Goal: Task Accomplishment & Management: Manage account settings

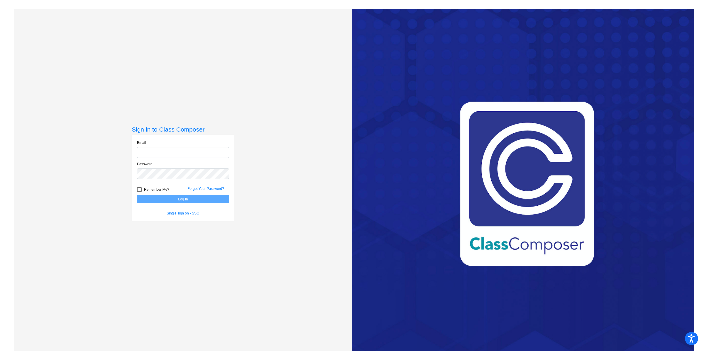
type input "[EMAIL_ADDRESS][DOMAIN_NAME]"
click at [193, 199] on button "Log In" at bounding box center [183, 199] width 92 height 9
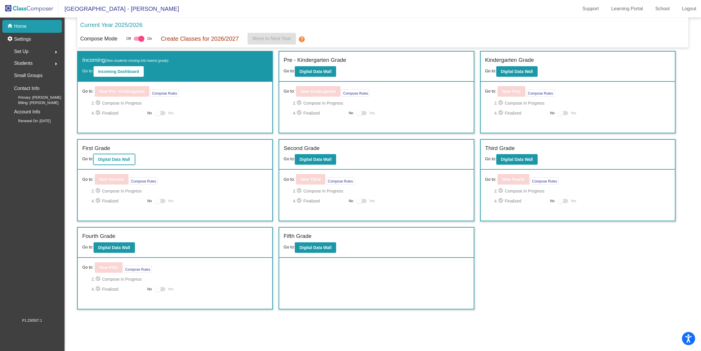
click at [115, 163] on button "Digital Data Wall" at bounding box center [114, 159] width 41 height 11
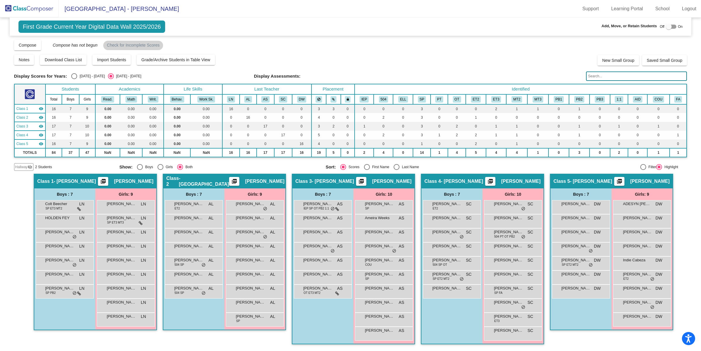
click at [42, 9] on img at bounding box center [29, 8] width 59 height 17
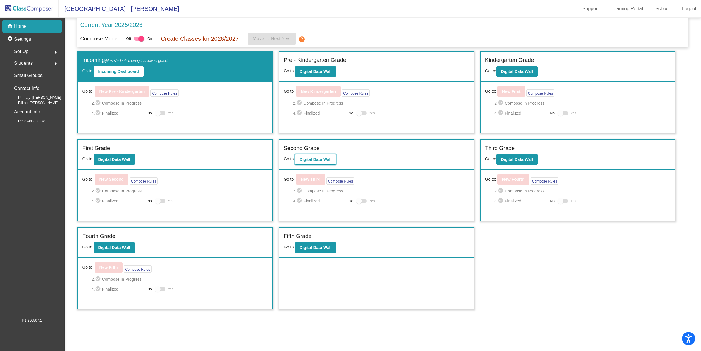
click at [311, 157] on b "Digital Data Wall" at bounding box center [315, 159] width 32 height 5
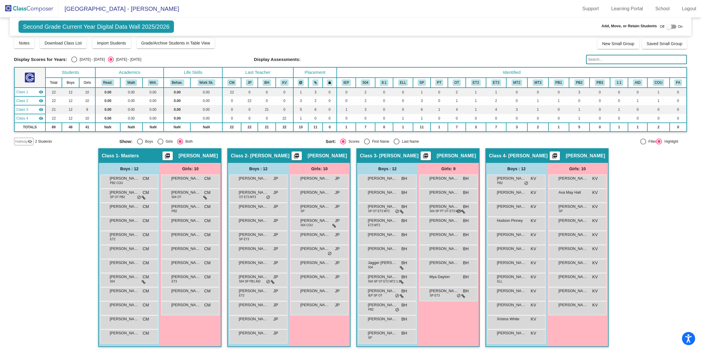
scroll to position [0, 0]
click at [33, 11] on img at bounding box center [29, 8] width 59 height 17
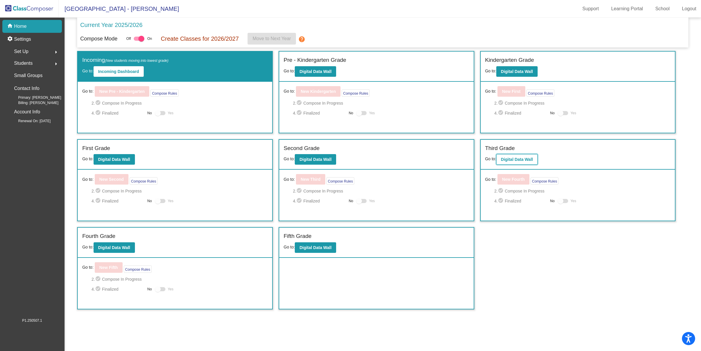
click at [505, 159] on b "Digital Data Wall" at bounding box center [517, 159] width 32 height 5
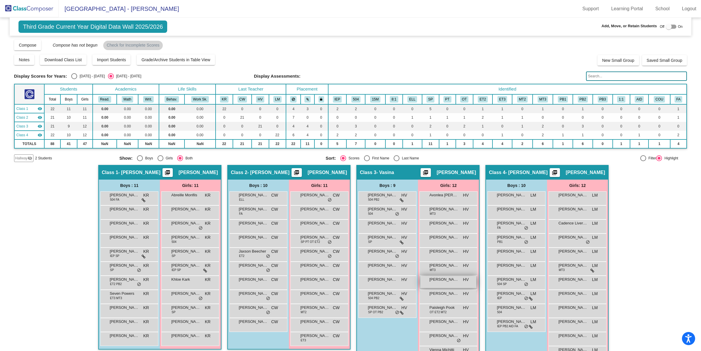
scroll to position [17, 0]
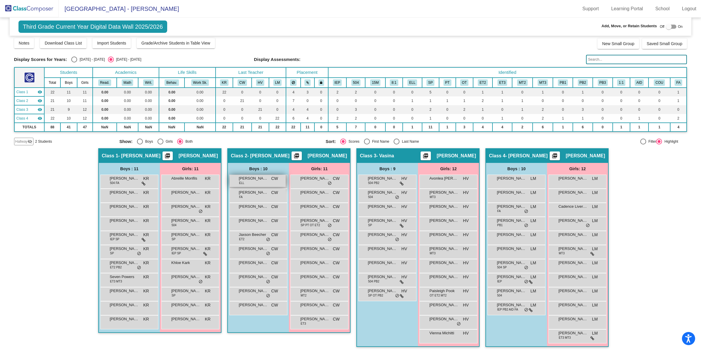
click at [258, 177] on span "[PERSON_NAME]" at bounding box center [253, 179] width 29 height 6
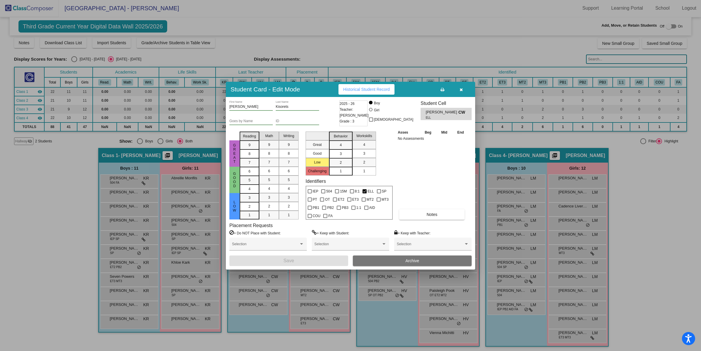
click at [411, 265] on button "Archive" at bounding box center [412, 261] width 119 height 11
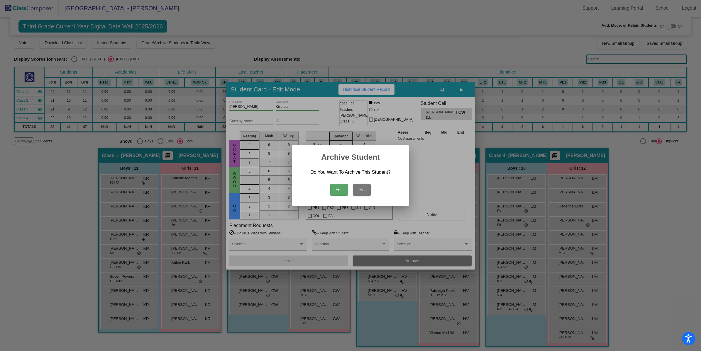
click at [343, 193] on button "Yes" at bounding box center [339, 190] width 18 height 12
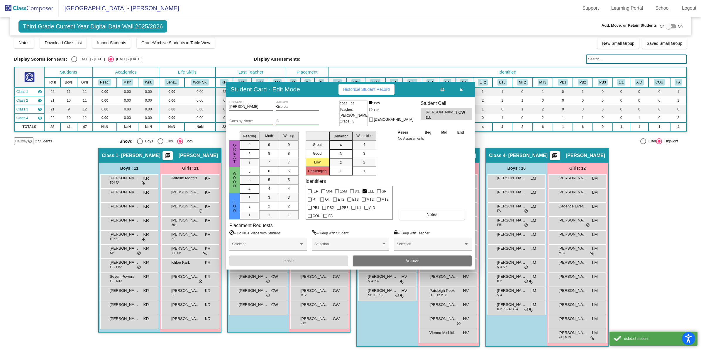
scroll to position [0, 0]
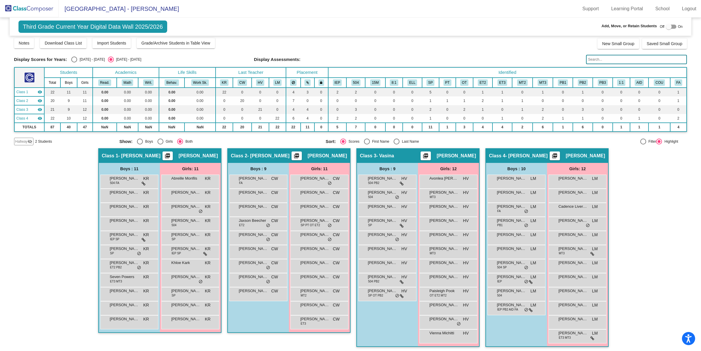
click at [46, 12] on img at bounding box center [29, 8] width 59 height 17
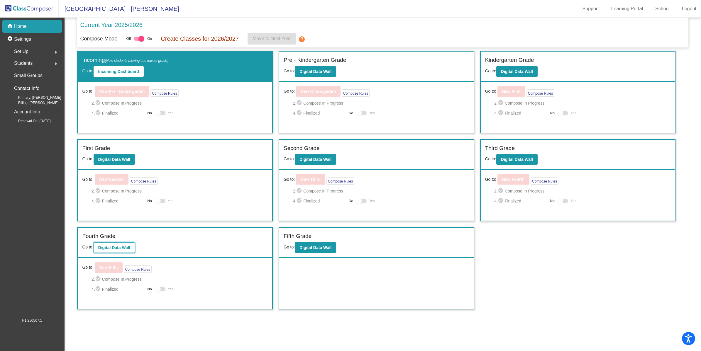
click at [115, 246] on b "Digital Data Wall" at bounding box center [114, 247] width 32 height 5
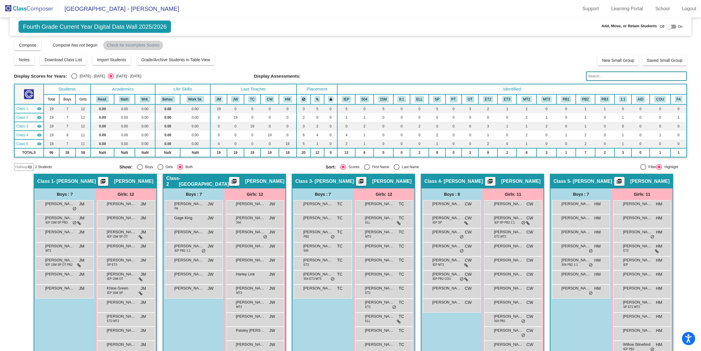
scroll to position [26, 0]
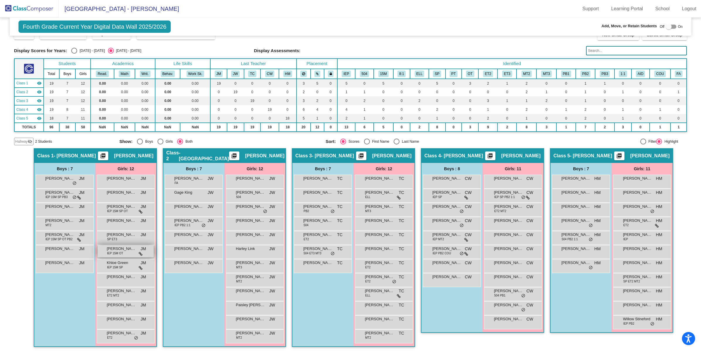
click at [125, 255] on div "[PERSON_NAME] IEP 15M OT JM lock do_not_disturb_alt" at bounding box center [126, 251] width 56 height 12
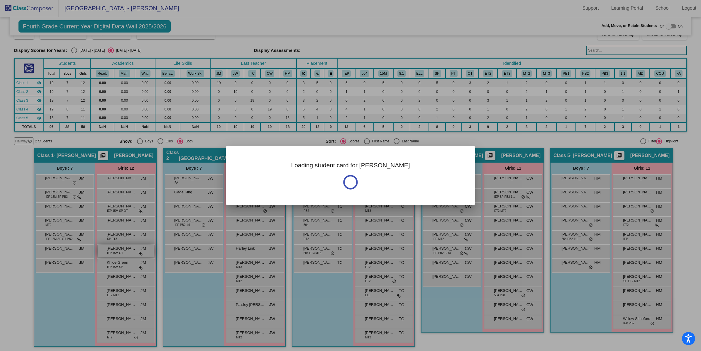
scroll to position [0, 0]
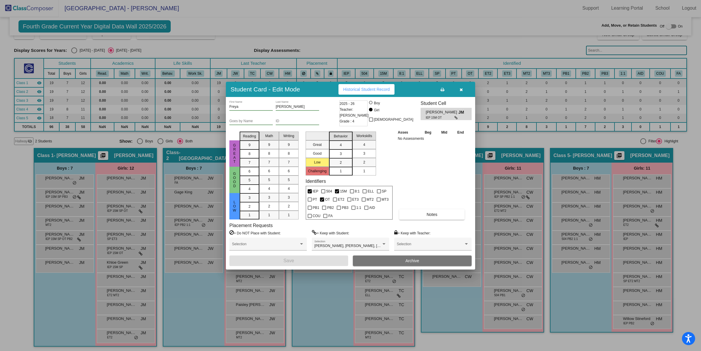
click at [420, 261] on button "Archive" at bounding box center [412, 261] width 119 height 11
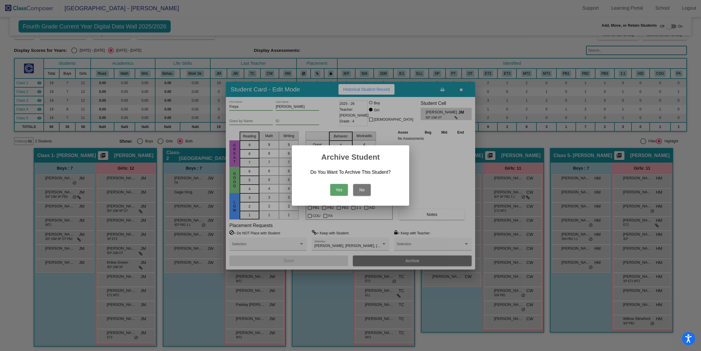
click at [341, 192] on button "Yes" at bounding box center [339, 190] width 18 height 12
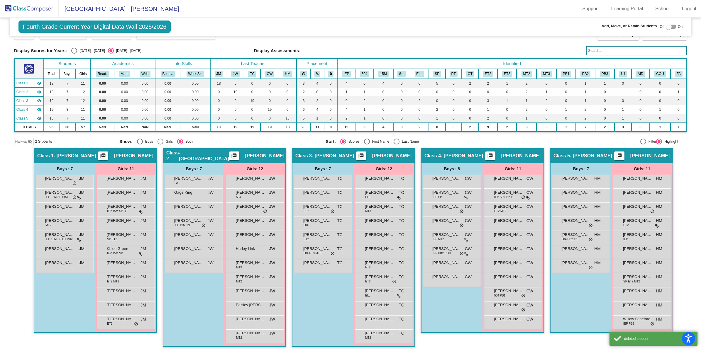
scroll to position [0, 0]
click at [28, 10] on img at bounding box center [29, 8] width 59 height 17
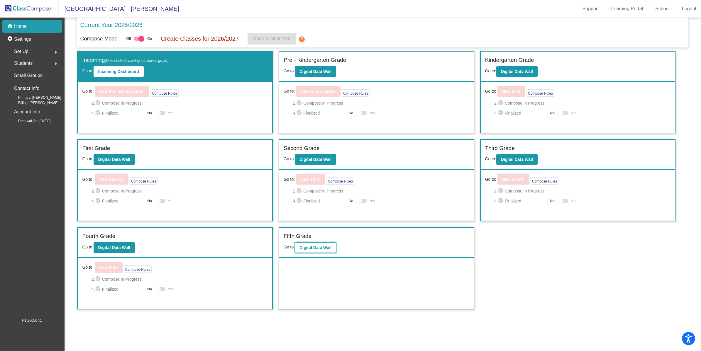
click at [323, 248] on b "Digital Data Wall" at bounding box center [315, 247] width 32 height 5
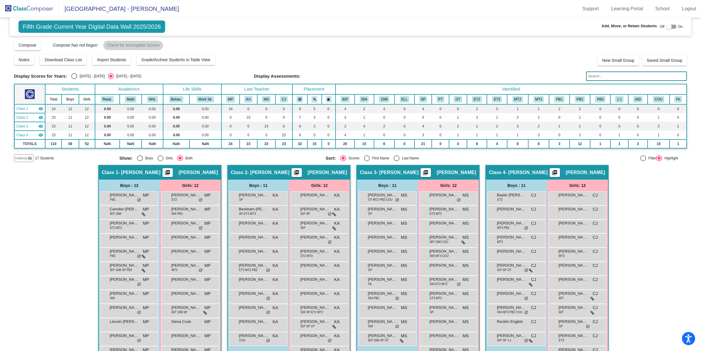
click at [40, 5] on img at bounding box center [29, 8] width 59 height 17
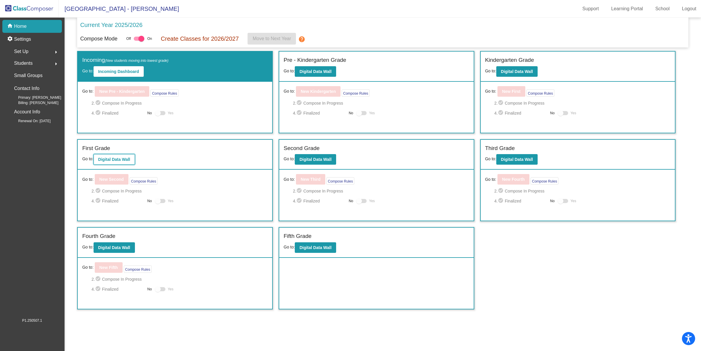
click at [109, 163] on button "Digital Data Wall" at bounding box center [114, 159] width 41 height 11
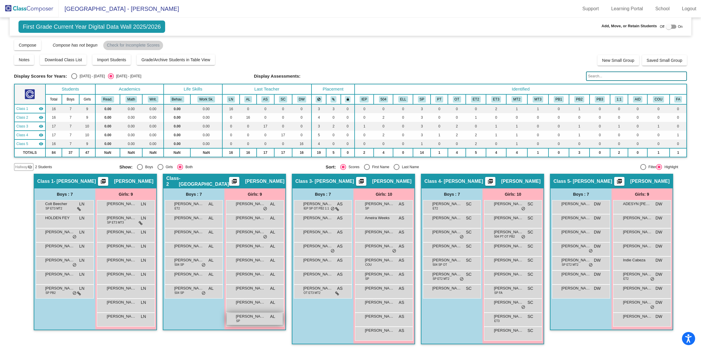
click at [252, 319] on span "[PERSON_NAME]" at bounding box center [250, 317] width 29 height 6
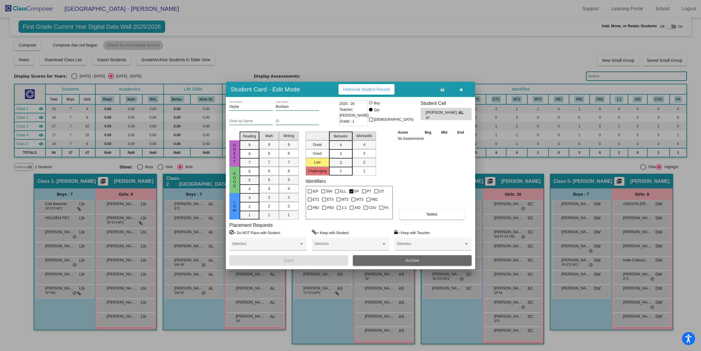
click at [389, 263] on button "Archive" at bounding box center [412, 260] width 119 height 11
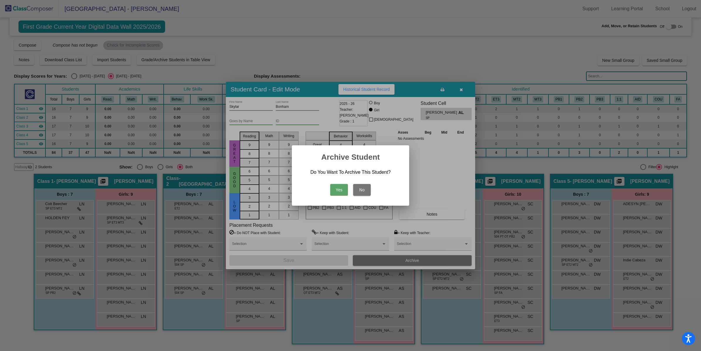
click at [342, 186] on button "Yes" at bounding box center [339, 190] width 18 height 12
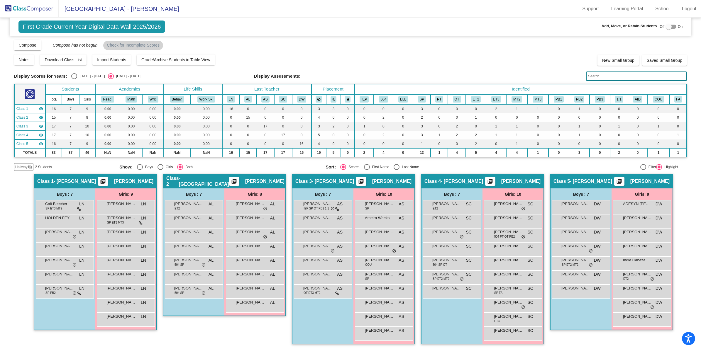
click at [40, 8] on img at bounding box center [29, 8] width 59 height 17
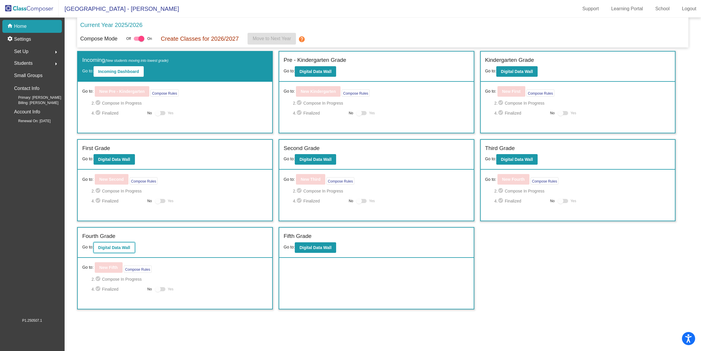
click at [121, 244] on button "Digital Data Wall" at bounding box center [114, 248] width 41 height 11
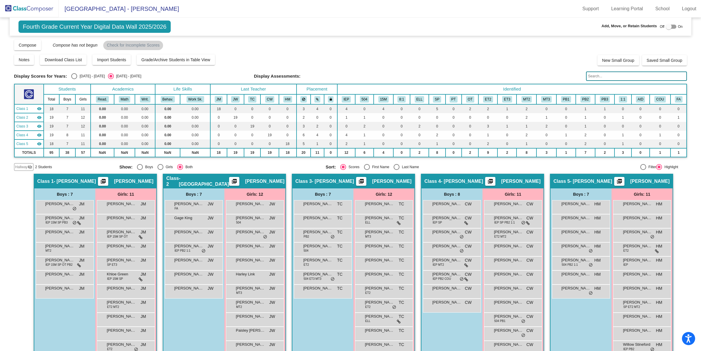
scroll to position [26, 0]
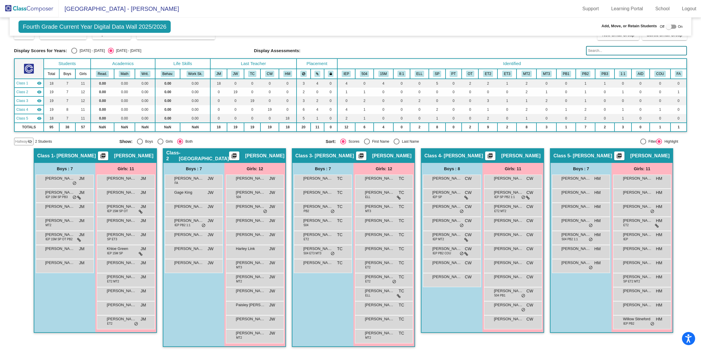
click at [31, 10] on img at bounding box center [29, 8] width 59 height 17
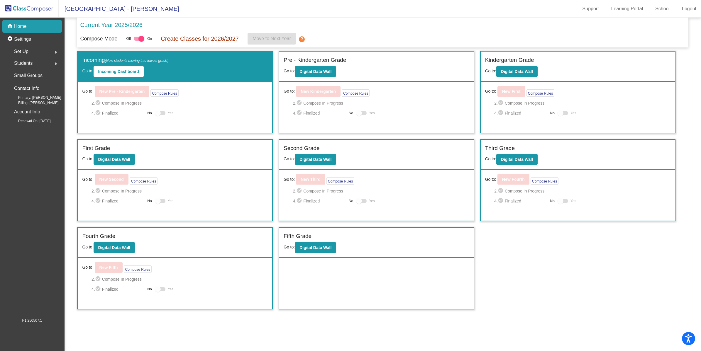
click at [523, 153] on div "Third Grade" at bounding box center [578, 149] width 186 height 10
click at [523, 165] on button "Digital Data Wall" at bounding box center [516, 159] width 41 height 11
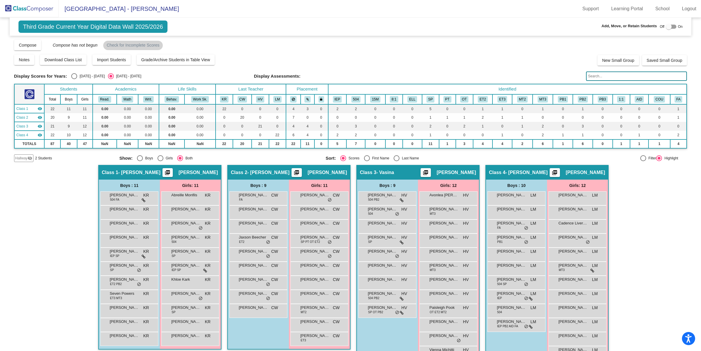
click at [32, 7] on img at bounding box center [29, 8] width 59 height 17
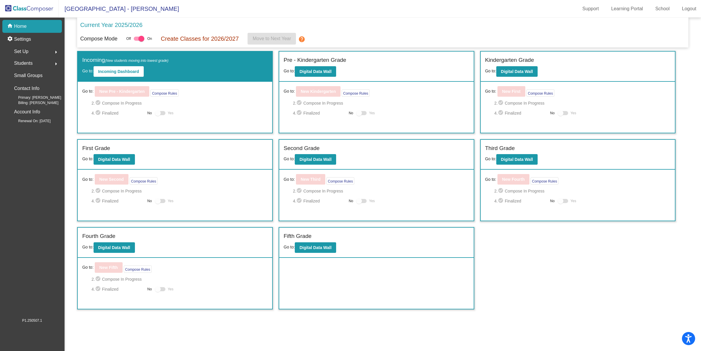
click at [116, 253] on div "Fourth Grade Go to: Digital Data Wall" at bounding box center [175, 243] width 194 height 30
click at [116, 247] on b "Digital Data Wall" at bounding box center [114, 247] width 32 height 5
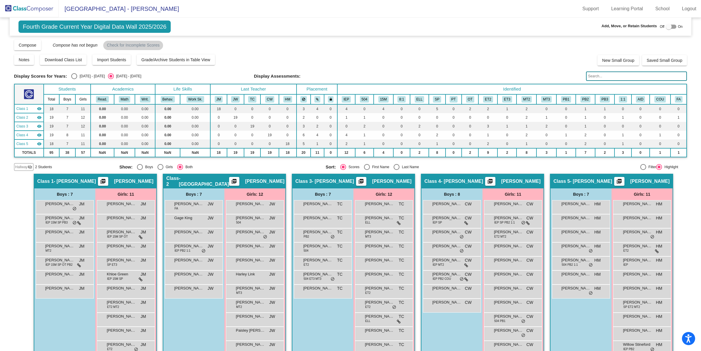
scroll to position [26, 0]
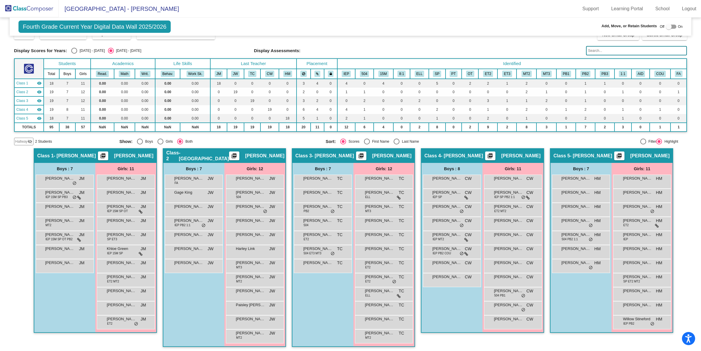
click at [38, 15] on img at bounding box center [29, 8] width 59 height 17
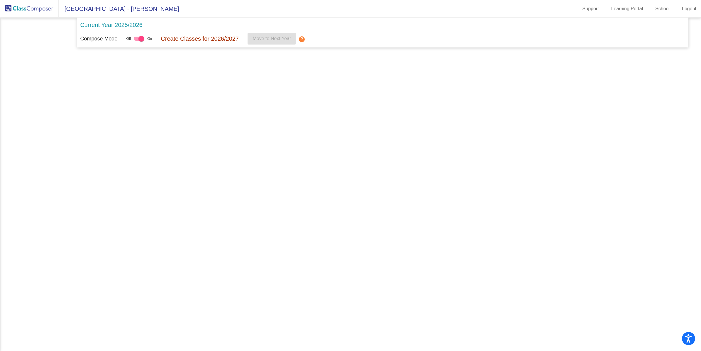
click at [42, 9] on img at bounding box center [29, 8] width 59 height 17
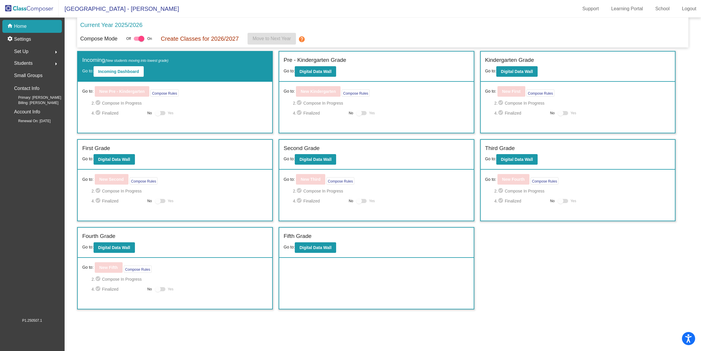
drag, startPoint x: 324, startPoint y: 150, endPoint x: 322, endPoint y: 158, distance: 7.7
click at [324, 150] on div "Second Grade" at bounding box center [377, 149] width 186 height 10
click at [322, 158] on b "Digital Data Wall" at bounding box center [315, 159] width 32 height 5
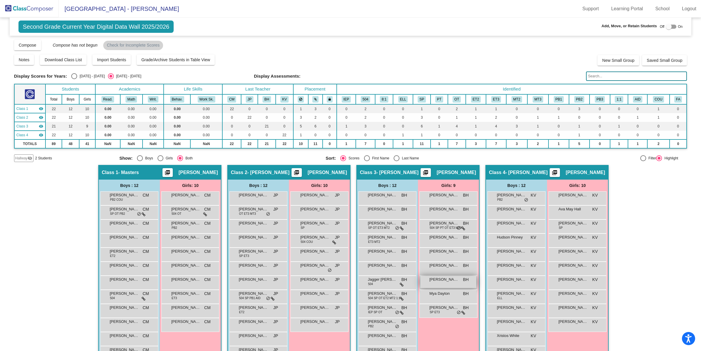
scroll to position [17, 0]
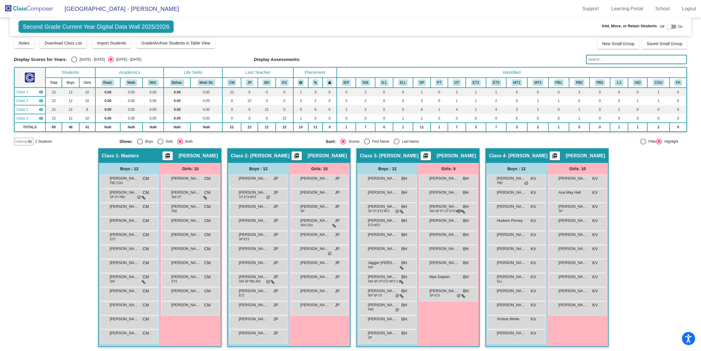
click at [33, 8] on img at bounding box center [29, 8] width 59 height 17
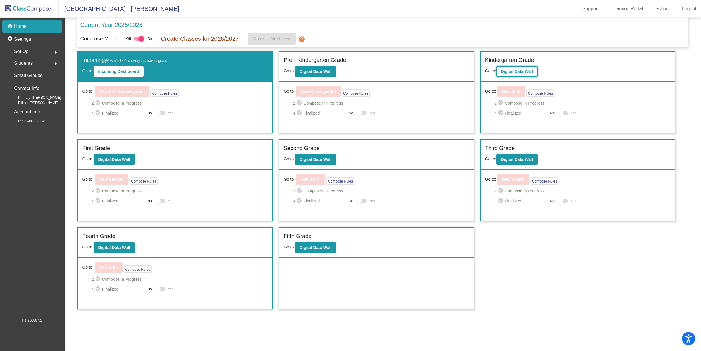
click at [512, 67] on button "Digital Data Wall" at bounding box center [516, 71] width 41 height 11
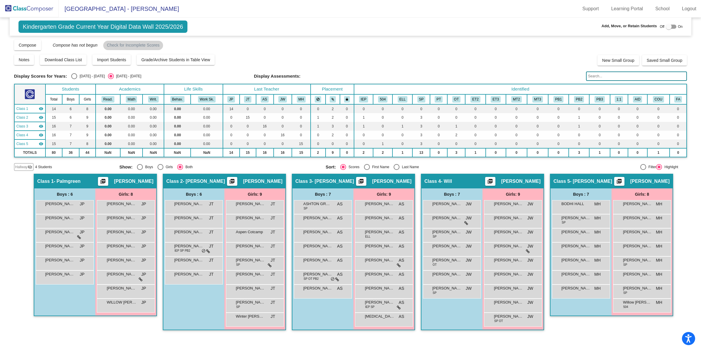
click at [41, 6] on img at bounding box center [29, 8] width 59 height 17
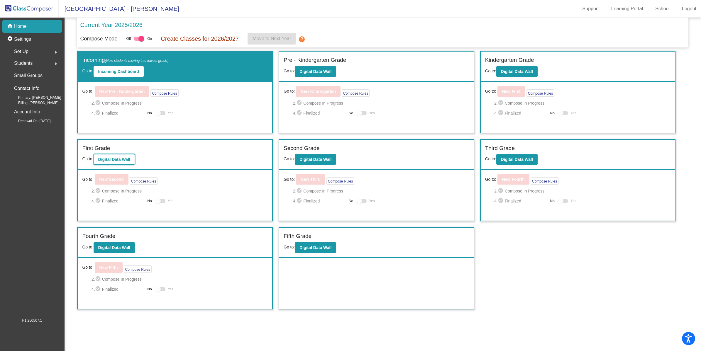
click at [116, 159] on b "Digital Data Wall" at bounding box center [114, 159] width 32 height 5
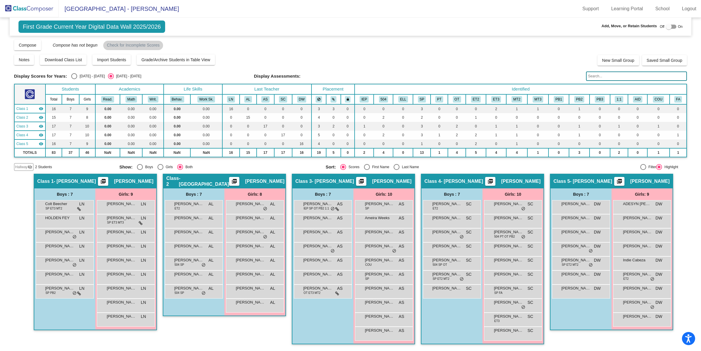
click at [43, 9] on img at bounding box center [29, 8] width 59 height 17
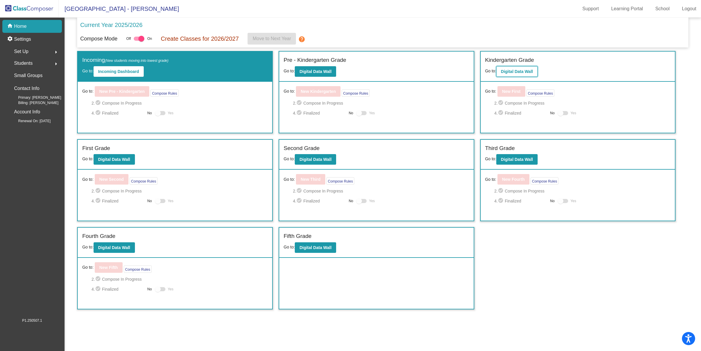
click at [521, 74] on button "Digital Data Wall" at bounding box center [516, 71] width 41 height 11
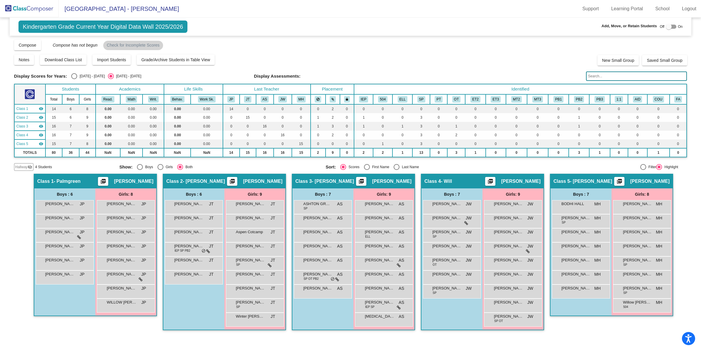
click at [40, 13] on img at bounding box center [29, 8] width 59 height 17
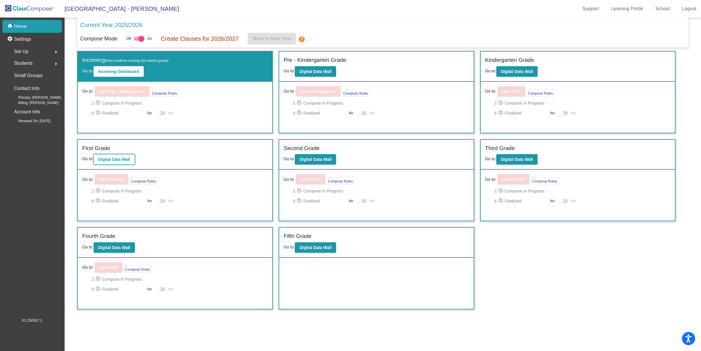
click at [123, 159] on b "Digital Data Wall" at bounding box center [114, 159] width 32 height 5
